Goal: Task Accomplishment & Management: Use online tool/utility

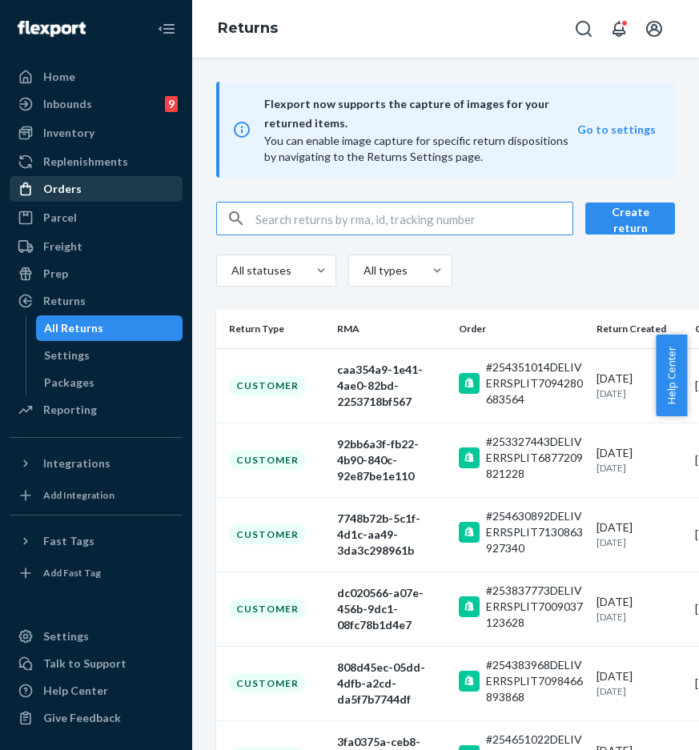
click at [109, 188] on div "Orders" at bounding box center [96, 189] width 170 height 22
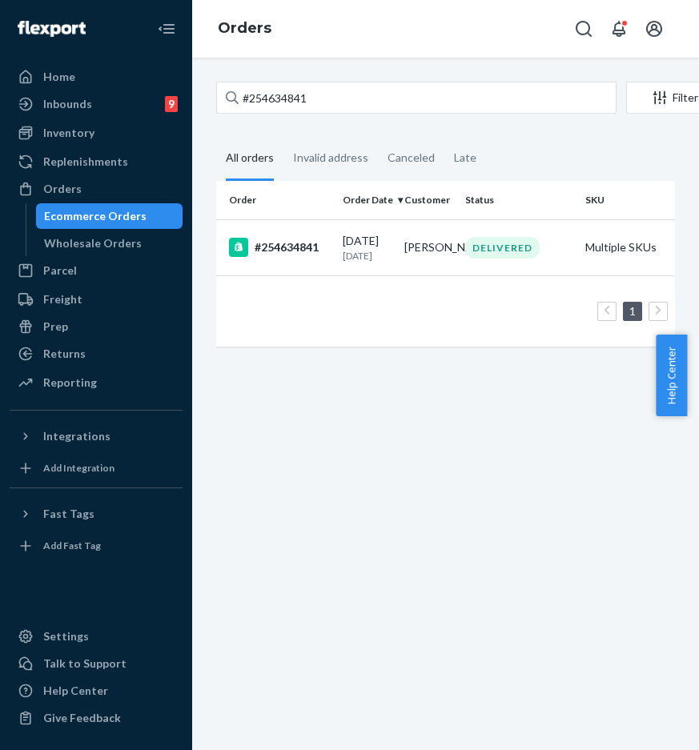
click at [345, 117] on div "#254634841 Filter Import Orders Create order Ecommerce order Removal order" at bounding box center [445, 100] width 459 height 36
drag, startPoint x: 350, startPoint y: 103, endPoint x: 219, endPoint y: 94, distance: 130.9
click at [219, 94] on input "#254634841" at bounding box center [416, 98] width 400 height 32
paste input "254583499"
type input "254583499"
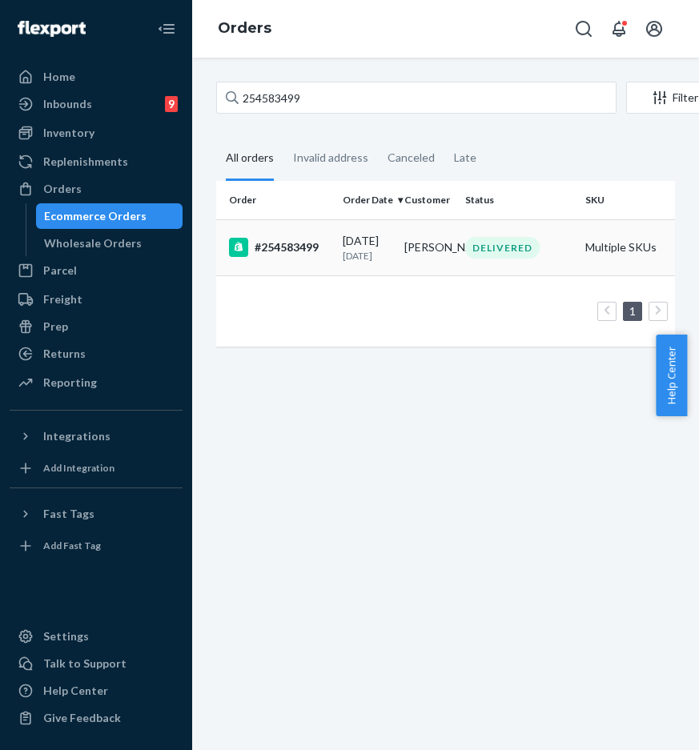
click at [267, 256] on div "#254583499" at bounding box center [279, 247] width 101 height 19
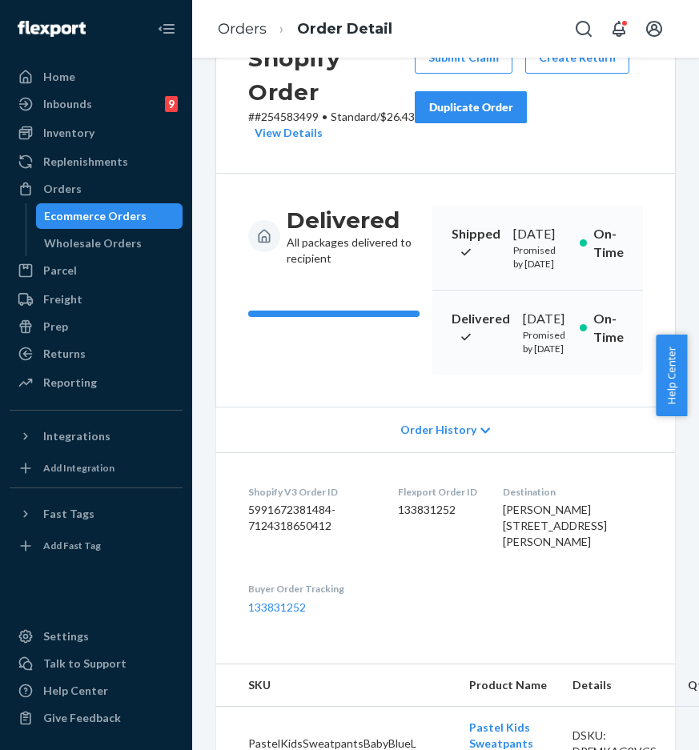
scroll to position [71, 0]
click at [514, 118] on button "Duplicate Order" at bounding box center [471, 108] width 112 height 32
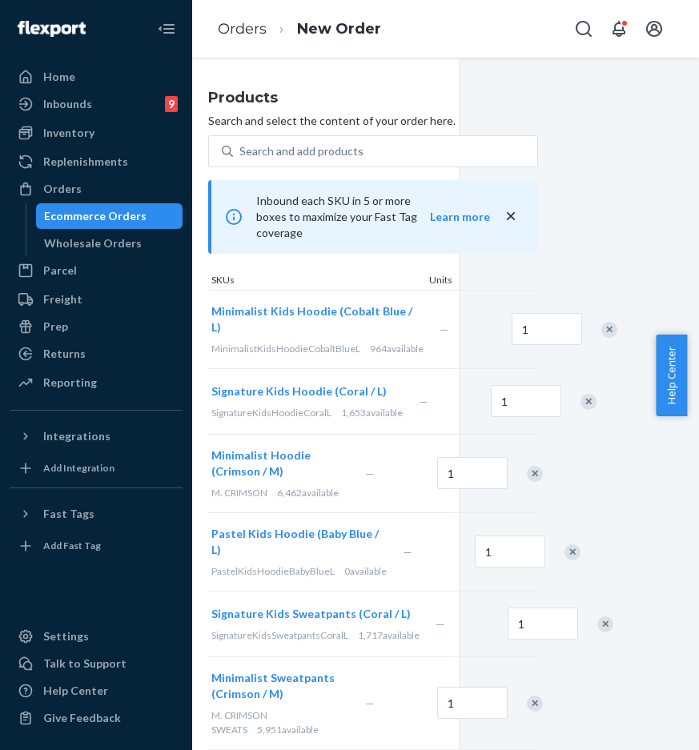
scroll to position [23, 212]
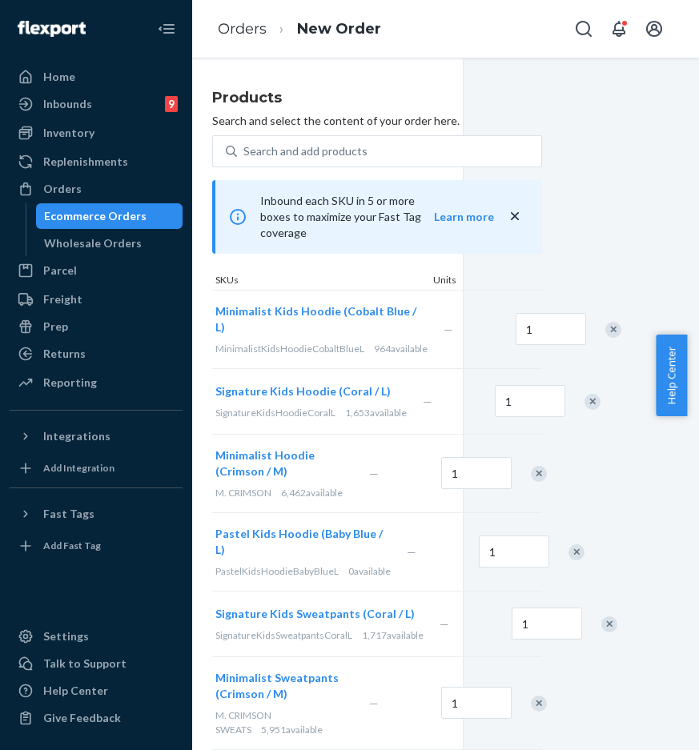
click at [584, 406] on div "Remove Item" at bounding box center [592, 402] width 16 height 16
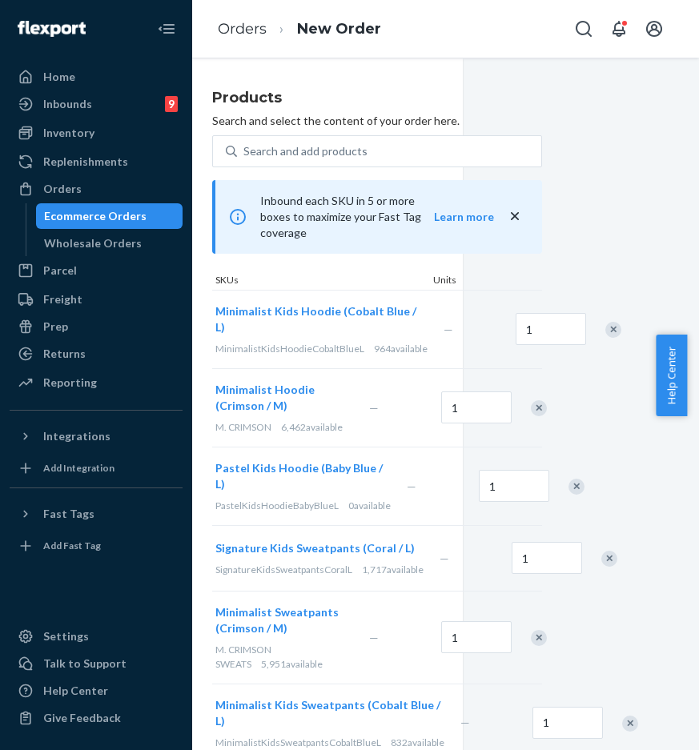
click at [582, 479] on div "Remove Item" at bounding box center [576, 487] width 16 height 16
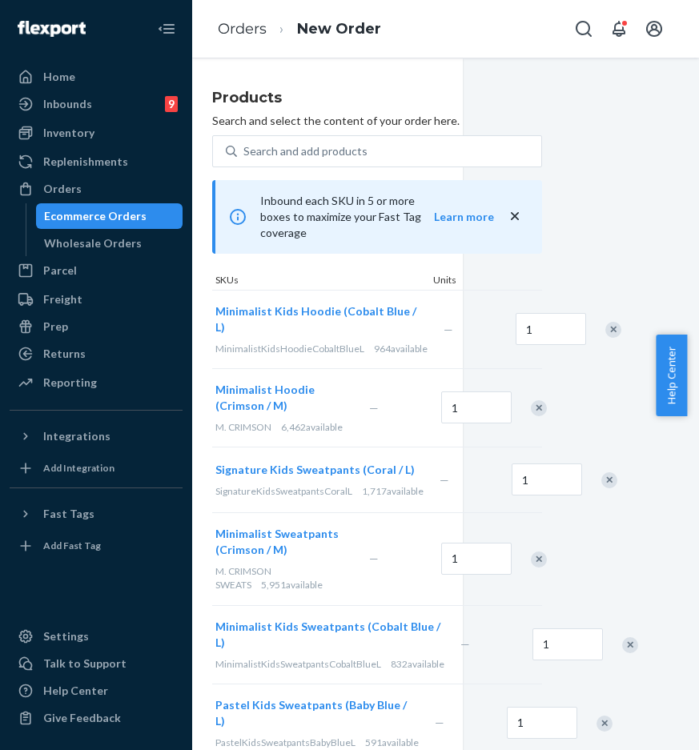
click at [601, 473] on div "Remove Item" at bounding box center [609, 480] width 16 height 16
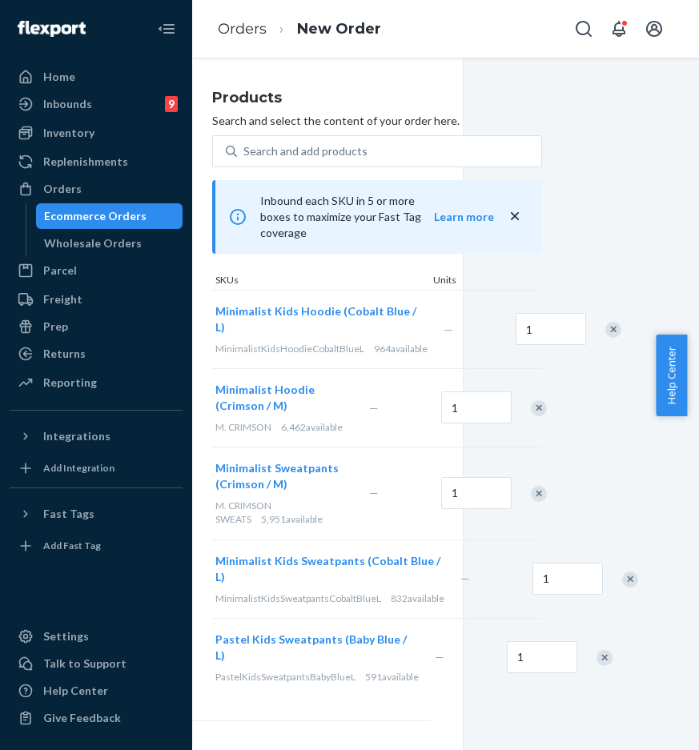
click at [547, 486] on div "Remove Item" at bounding box center [539, 494] width 16 height 16
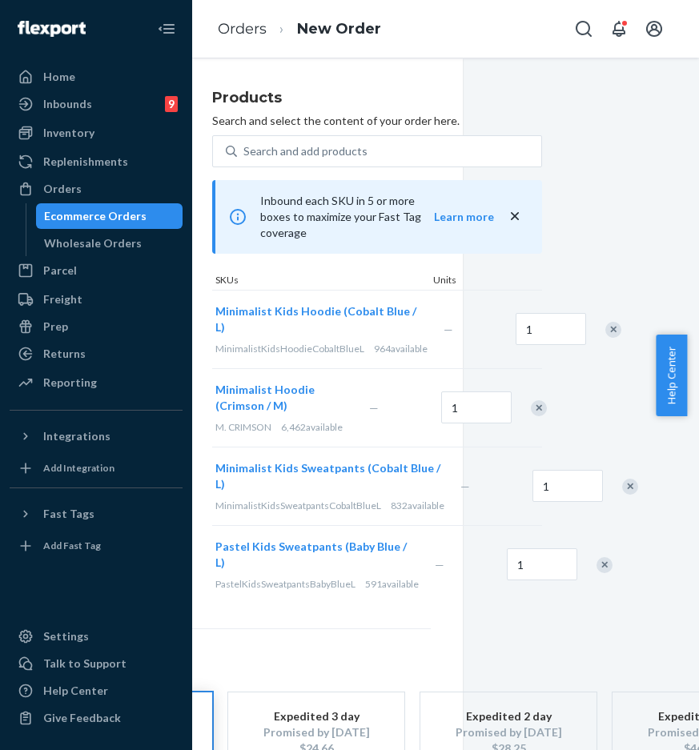
click at [622, 480] on div "Remove Item" at bounding box center [630, 487] width 16 height 16
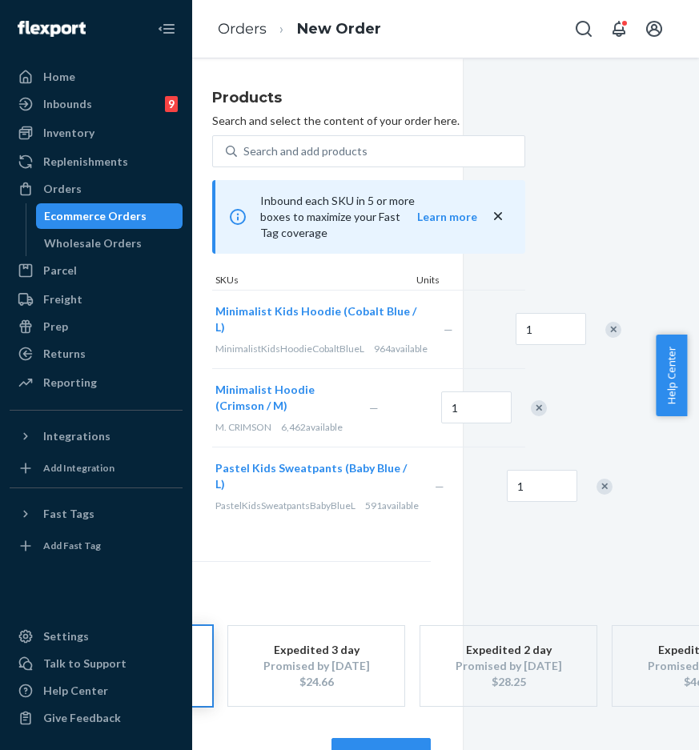
click at [587, 480] on div "Where to? Please input a valid shipping address here. [PERSON_NAME] [STREET_ADD…" at bounding box center [445, 404] width 507 height 693
click at [596, 494] on div "Remove Item" at bounding box center [604, 487] width 16 height 16
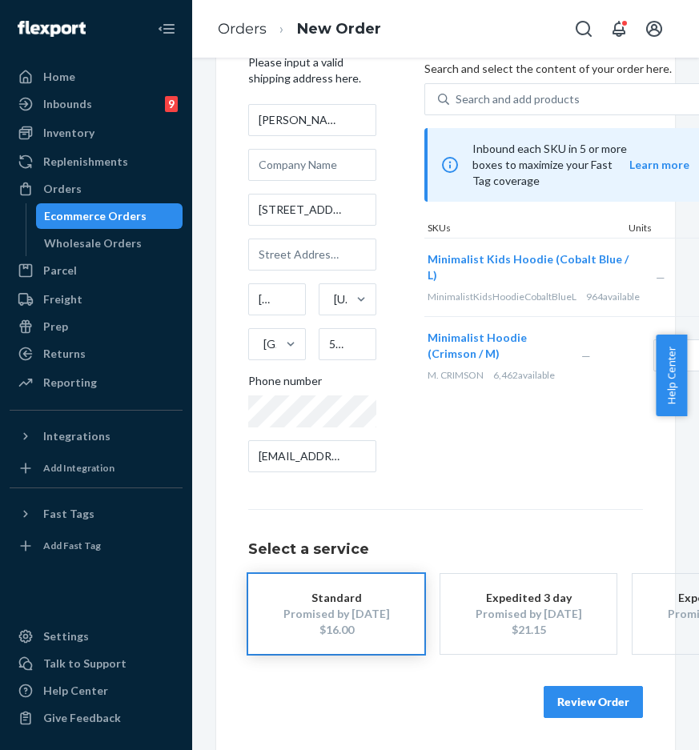
scroll to position [87, 0]
click at [572, 686] on button "Review Order" at bounding box center [593, 702] width 99 height 32
click at [572, 686] on div "Where to? Please input a valid shipping address here. [PERSON_NAME] [STREET_ADD…" at bounding box center [445, 404] width 507 height 693
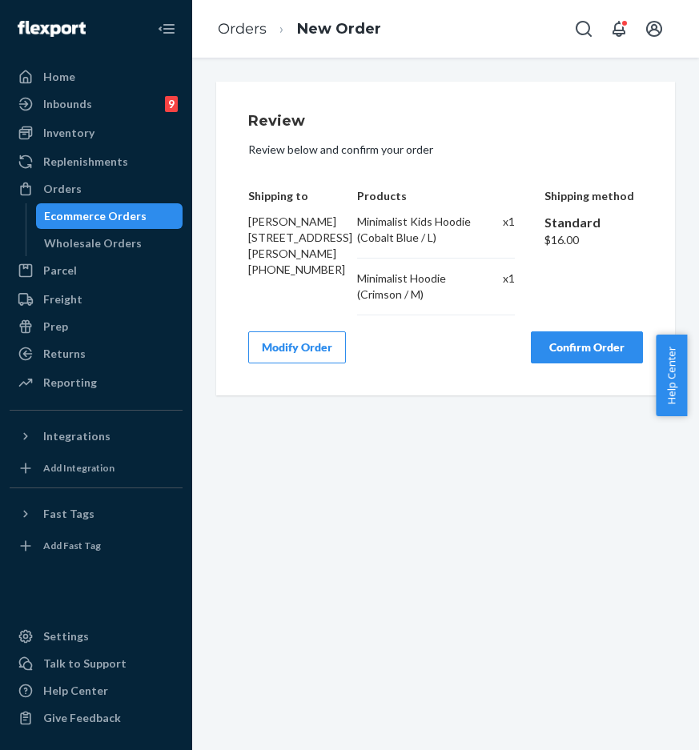
scroll to position [0, 0]
click at [572, 363] on button "Confirm Order" at bounding box center [587, 347] width 112 height 32
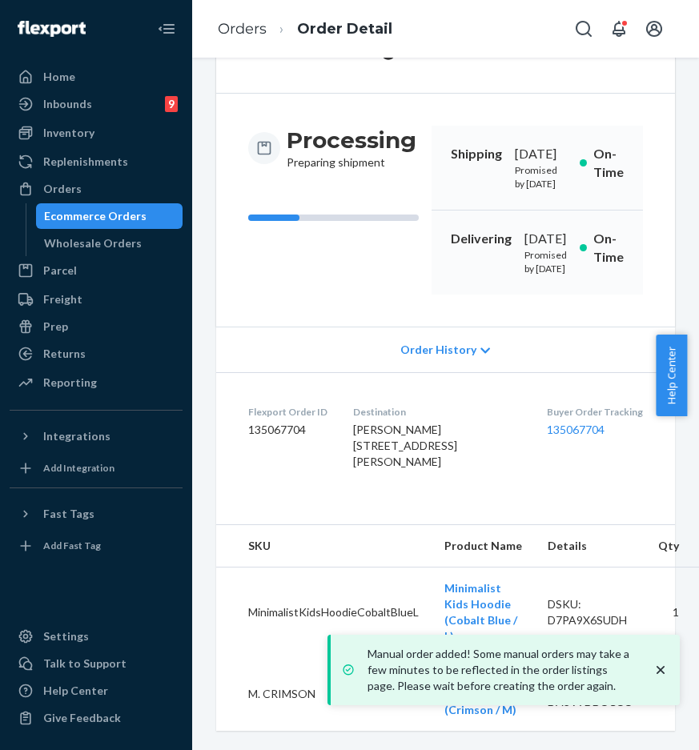
scroll to position [215, 0]
click at [547, 423] on link "135067704" at bounding box center [576, 430] width 58 height 14
click at [0, 0] on div "Home Inbounds 9 Shipping Plans Problems 9 Inventory Products Replenishments Ord…" at bounding box center [349, 375] width 699 height 750
drag, startPoint x: 575, startPoint y: 468, endPoint x: 562, endPoint y: 457, distance: 16.5
click at [575, 468] on dl "Flexport Order ID 135067704 Destination [PERSON_NAME] [STREET_ADDRESS][PERSON_N…" at bounding box center [445, 440] width 459 height 136
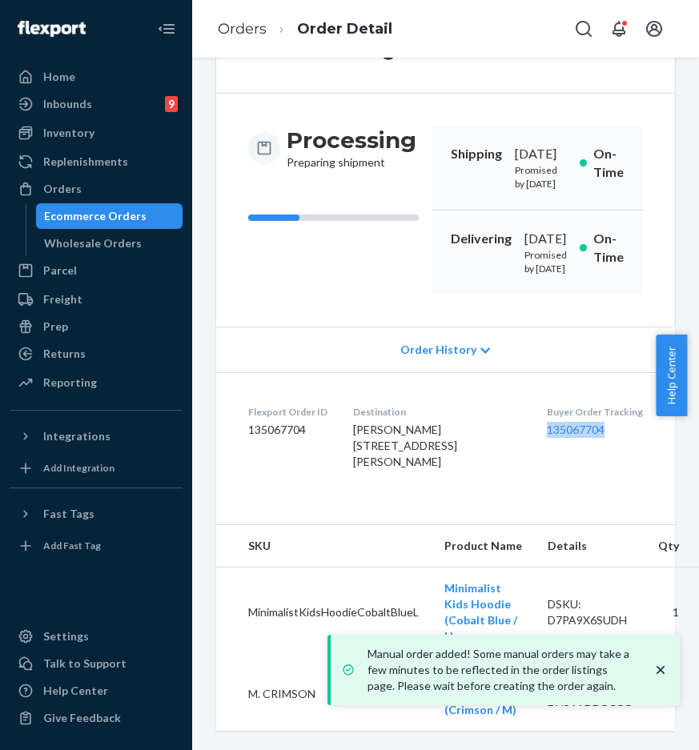
drag, startPoint x: 522, startPoint y: 398, endPoint x: 601, endPoint y: 403, distance: 79.4
click at [601, 403] on dl "Flexport Order ID 135067704 Destination [PERSON_NAME] [STREET_ADDRESS][PERSON_N…" at bounding box center [445, 440] width 459 height 136
copy link "135067704"
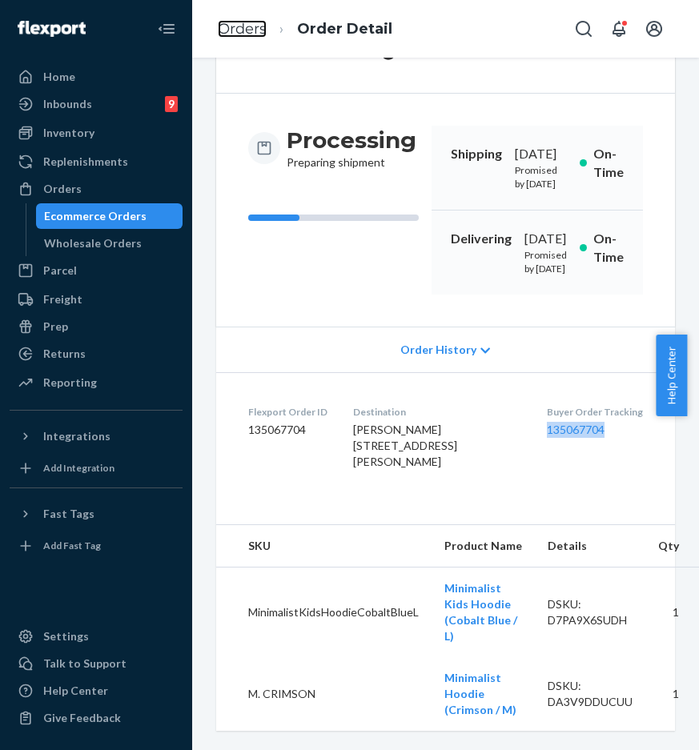
drag, startPoint x: 243, startPoint y: 36, endPoint x: 252, endPoint y: 64, distance: 29.4
click at [244, 36] on link "Orders" at bounding box center [242, 29] width 49 height 18
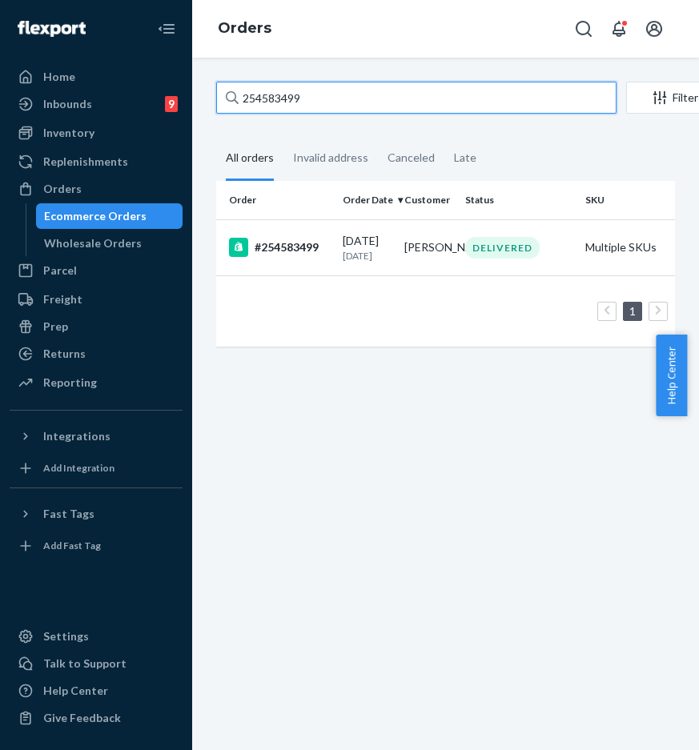
click at [384, 84] on input "254583499" at bounding box center [416, 98] width 400 height 32
drag, startPoint x: 386, startPoint y: 90, endPoint x: 196, endPoint y: 90, distance: 189.8
click at [196, 90] on div "254583499 Filter Import Orders Create order Ecommerce order Removal order All o…" at bounding box center [445, 404] width 507 height 693
paste input "134974069"
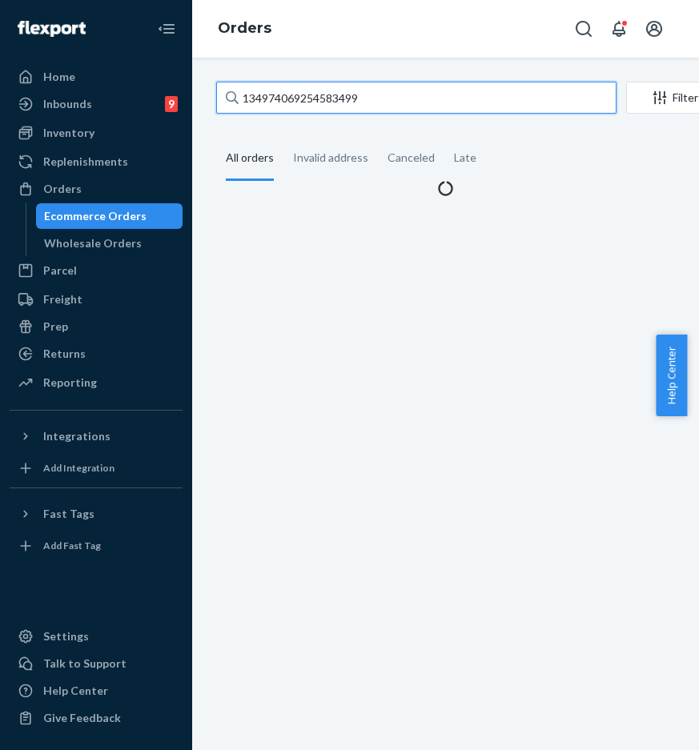
drag, startPoint x: 376, startPoint y: 94, endPoint x: 225, endPoint y: 92, distance: 150.5
click at [225, 92] on div "134974069254583499" at bounding box center [416, 98] width 400 height 32
paste input "text"
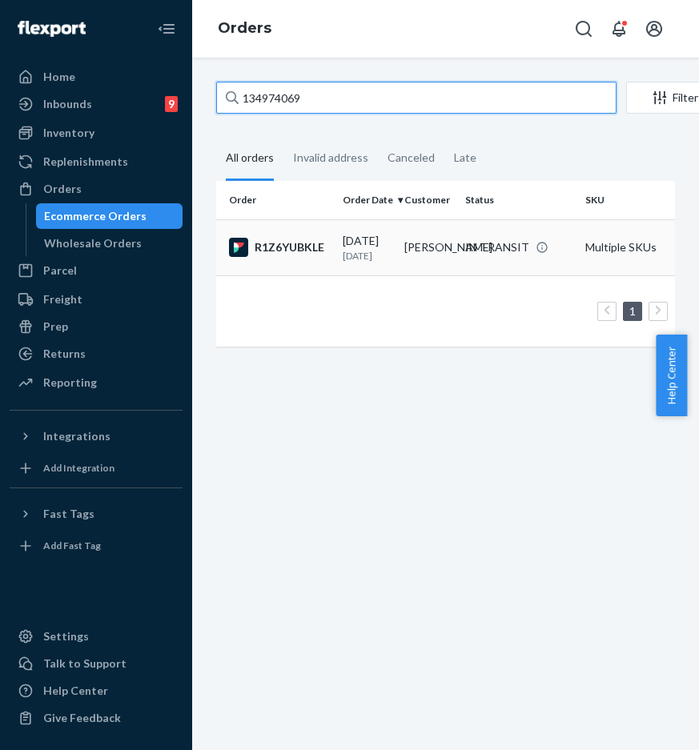
type input "134974069"
click at [299, 253] on div "R1Z6YUBKLE" at bounding box center [279, 247] width 101 height 19
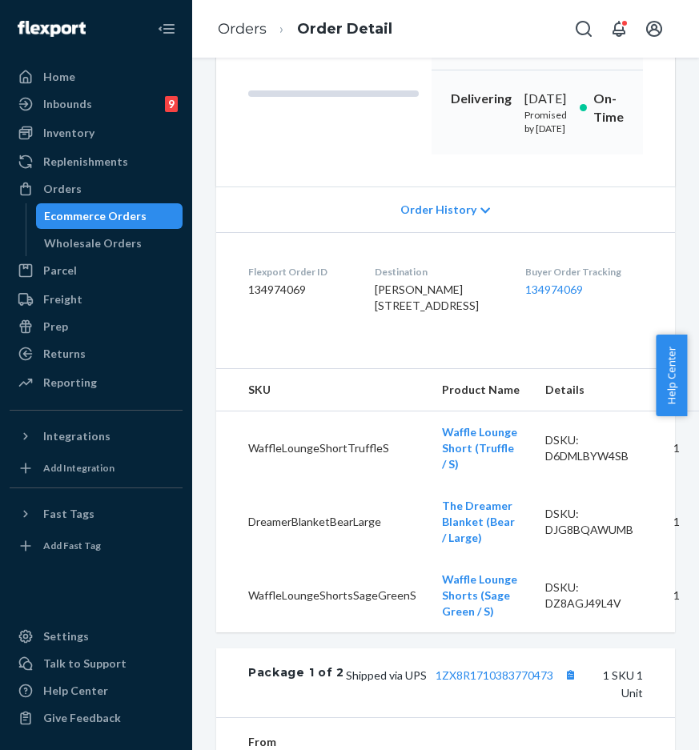
scroll to position [250, 0]
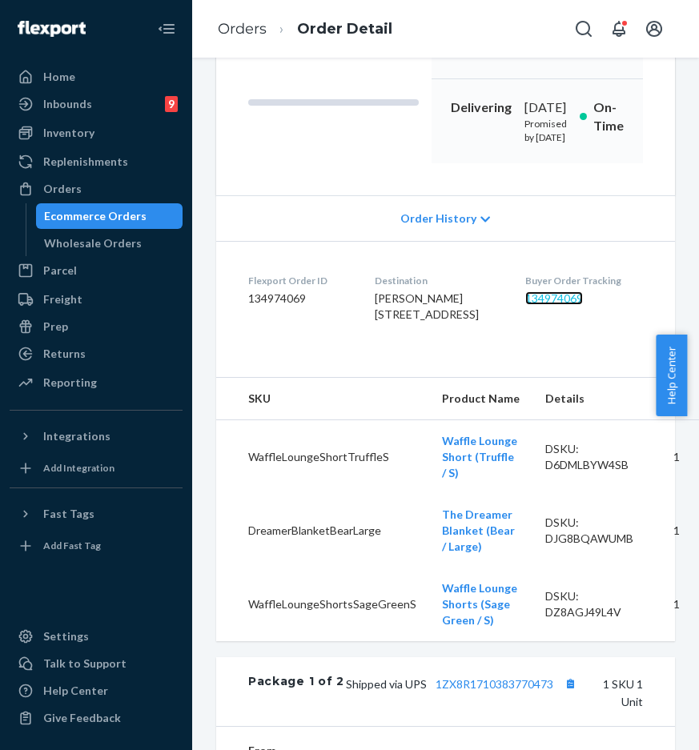
click at [556, 305] on link "134974069" at bounding box center [554, 298] width 58 height 14
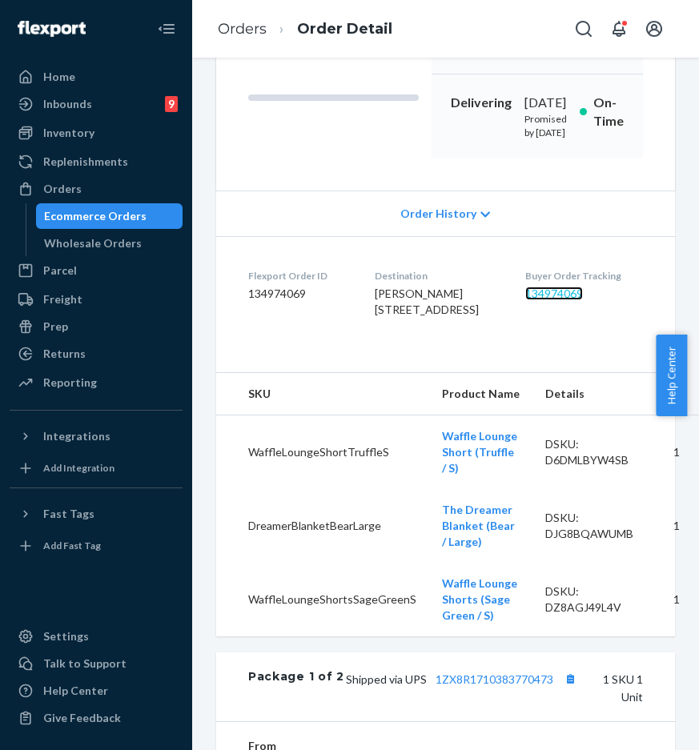
scroll to position [262, 0]
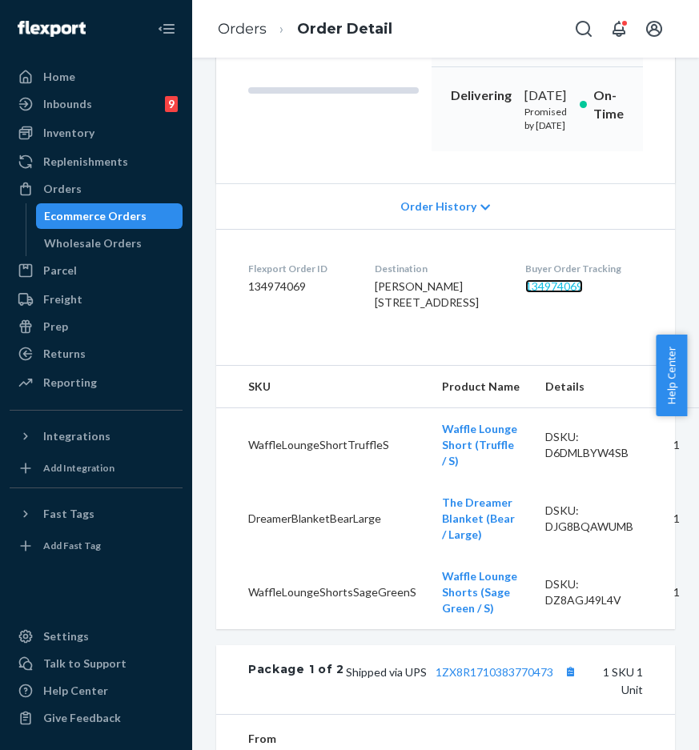
click at [545, 293] on link "134974069" at bounding box center [554, 286] width 58 height 14
click at [464, 38] on div "Orders Order Detail" at bounding box center [445, 29] width 507 height 58
click at [570, 349] on dl "Flexport Order ID 134974069 Destination [PERSON_NAME] [STREET_ADDRESS] US Buyer…" at bounding box center [445, 289] width 459 height 120
click at [570, 293] on link "134974069" at bounding box center [554, 286] width 58 height 14
click at [564, 293] on link "134974069" at bounding box center [554, 286] width 58 height 14
